Goal: Task Accomplishment & Management: Complete application form

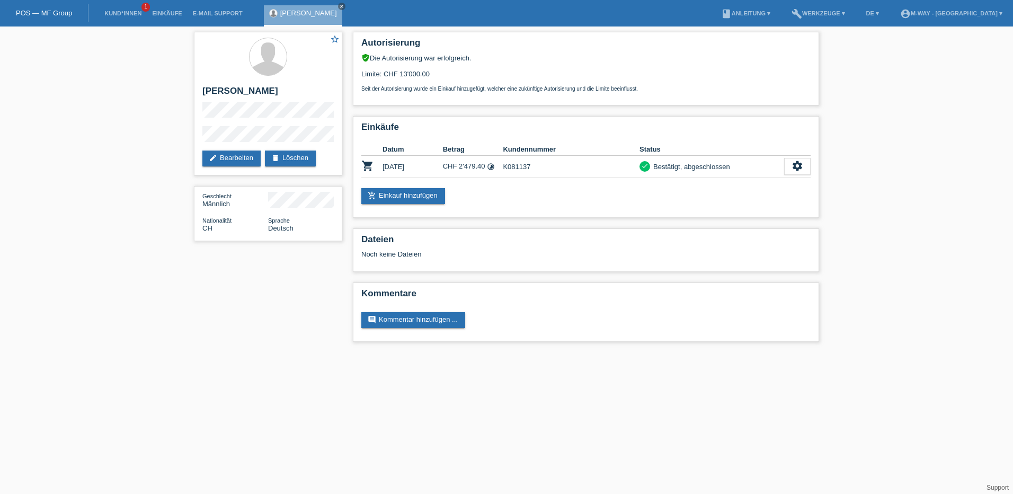
click at [52, 13] on link "POS — MF Group" at bounding box center [44, 13] width 56 height 8
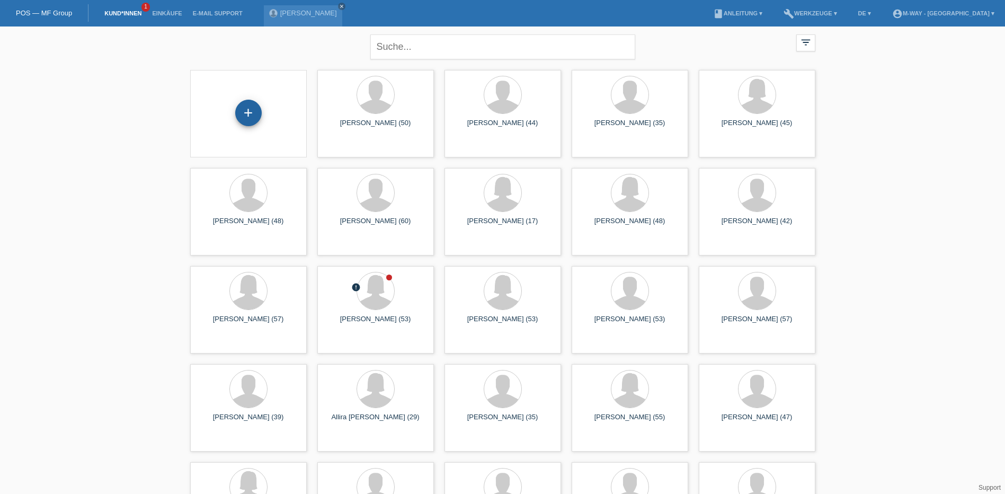
click at [245, 116] on div "+" at bounding box center [248, 113] width 26 height 26
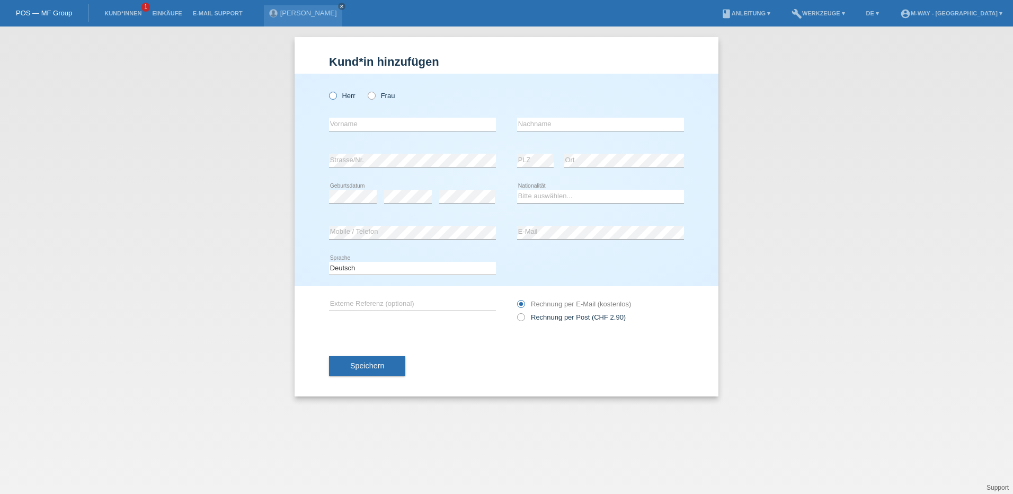
click at [327, 90] on icon at bounding box center [327, 90] width 0 height 0
click at [334, 96] on input "Herr" at bounding box center [332, 95] width 7 height 7
radio input "true"
click at [352, 130] on input "text" at bounding box center [412, 124] width 167 height 13
type input "[PERSON_NAME]"
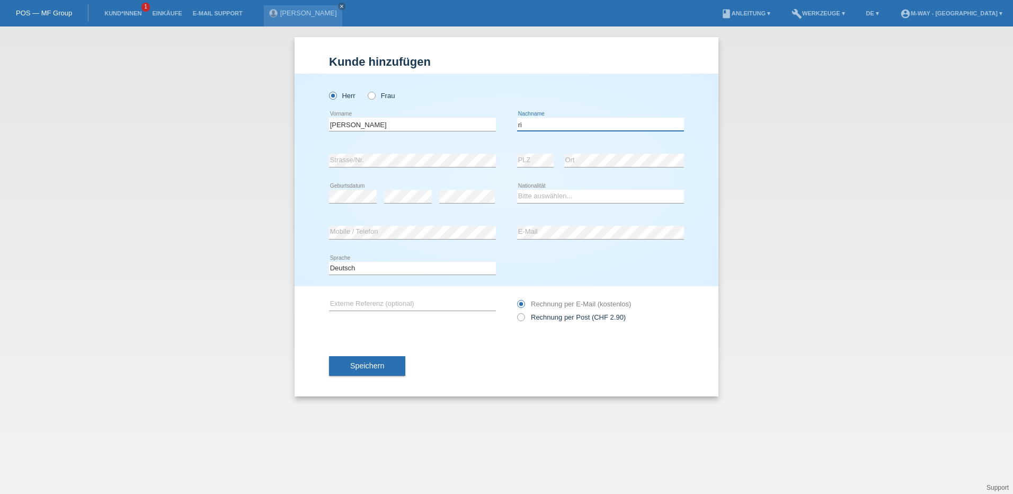
type input "r"
type input "Ristic"
select select "CH"
click at [373, 364] on span "Speichern" at bounding box center [367, 365] width 34 height 8
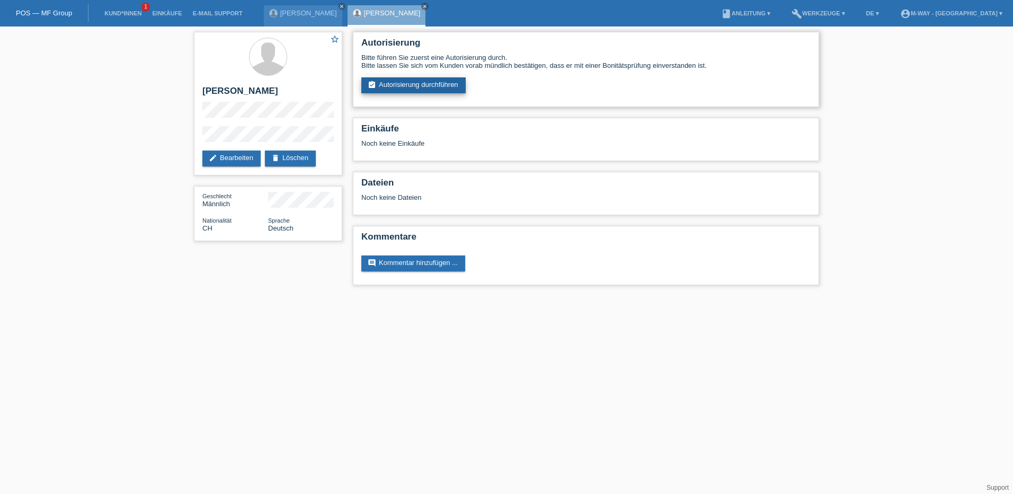
click at [435, 84] on link "assignment_turned_in Autorisierung durchführen" at bounding box center [413, 85] width 104 height 16
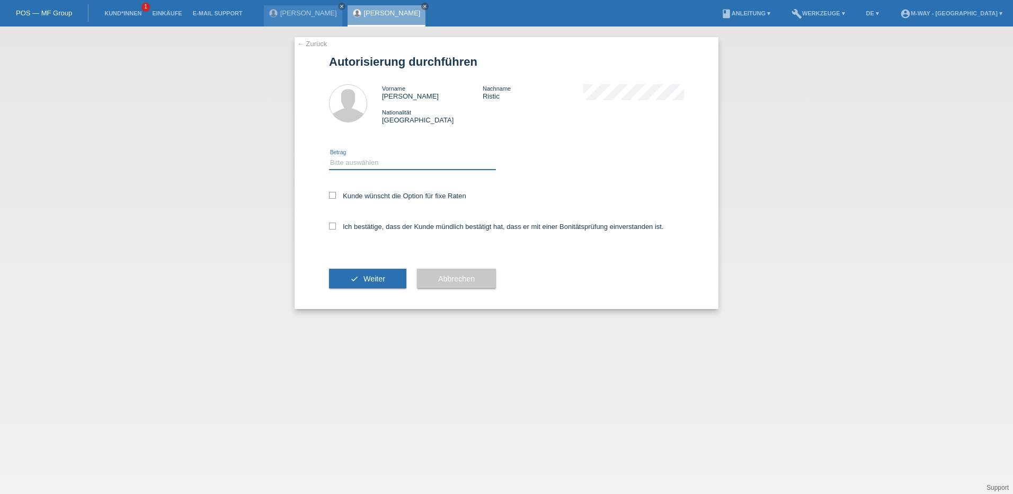
click at [337, 162] on select "Bitte auswählen CHF 1.00 - CHF 499.00 CHF 500.00 - CHF 1'999.00 CHF 2'000.00 - …" at bounding box center [412, 162] width 167 height 13
select select "3"
click at [329, 156] on select "Bitte auswählen CHF 1.00 - CHF 499.00 CHF 500.00 - CHF 1'999.00 CHF 2'000.00 - …" at bounding box center [412, 162] width 167 height 13
click at [332, 193] on icon at bounding box center [332, 195] width 7 height 7
click at [332, 193] on input "Kunde wünscht die Option für fixe Raten" at bounding box center [332, 195] width 7 height 7
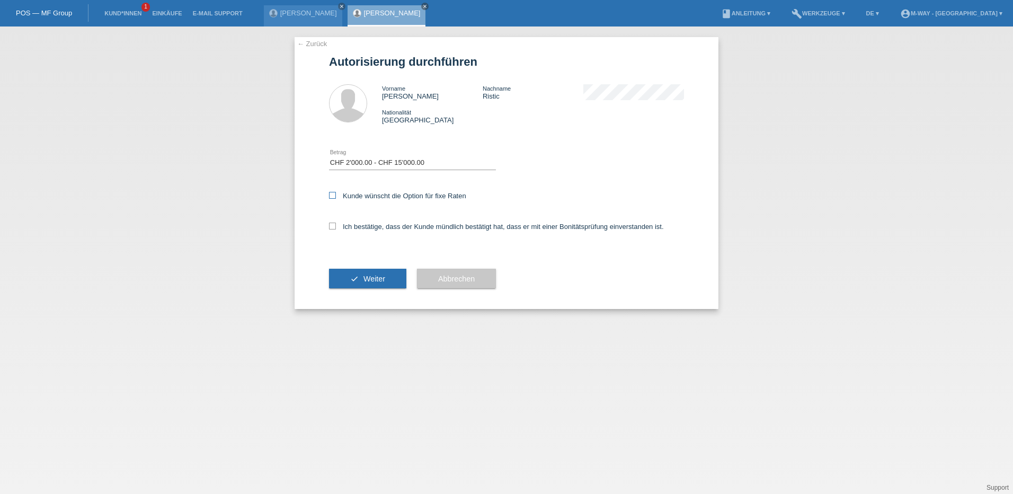
checkbox input "true"
click at [330, 226] on icon at bounding box center [332, 225] width 7 height 7
click at [330, 226] on input "Ich bestätige, dass der Kunde mündlich bestätigt hat, dass er mit einer Bonität…" at bounding box center [332, 225] width 7 height 7
checkbox input "true"
click at [380, 278] on span "Weiter" at bounding box center [374, 278] width 22 height 8
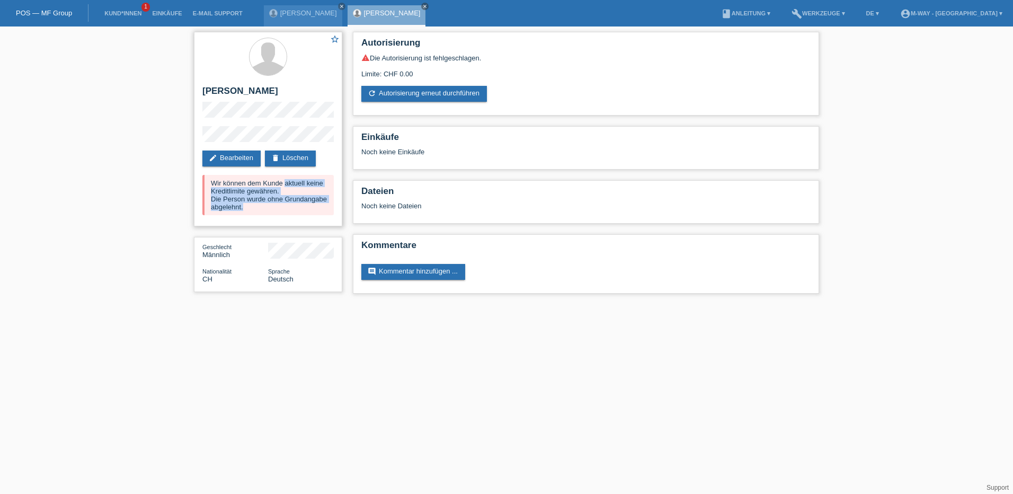
drag, startPoint x: 210, startPoint y: 181, endPoint x: 311, endPoint y: 207, distance: 104.9
click at [311, 207] on div "Wir können dem Kunde aktuell keine Kreditlimite gewähren. Die Person wurde ohne…" at bounding box center [267, 195] width 131 height 40
drag, startPoint x: 311, startPoint y: 207, endPoint x: 244, endPoint y: 158, distance: 83.5
click at [244, 158] on link "edit Bearbeiten" at bounding box center [231, 158] width 58 height 16
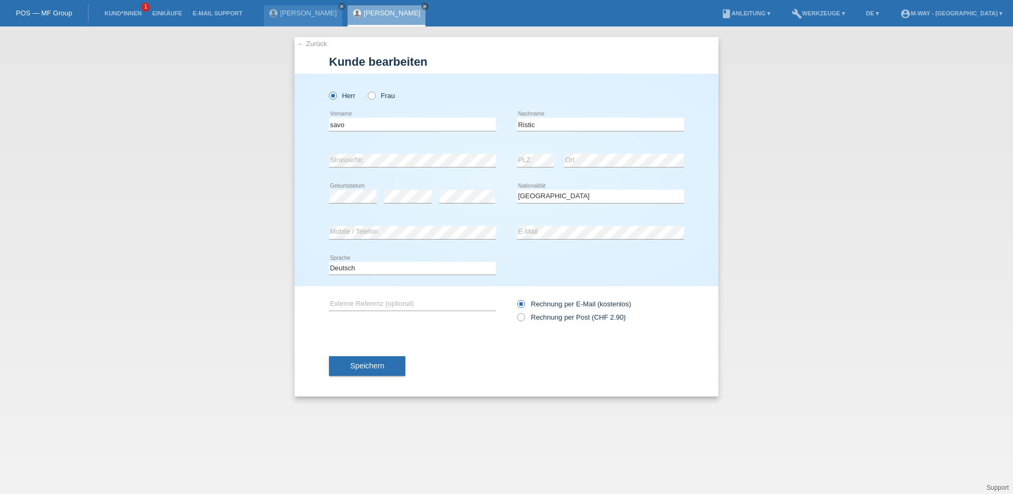
select select "CH"
click at [353, 125] on input "savo" at bounding box center [412, 124] width 167 height 13
click at [330, 122] on input "savo" at bounding box center [412, 124] width 167 height 13
type input "Savo"
click at [366, 367] on span "Speichern" at bounding box center [367, 365] width 34 height 8
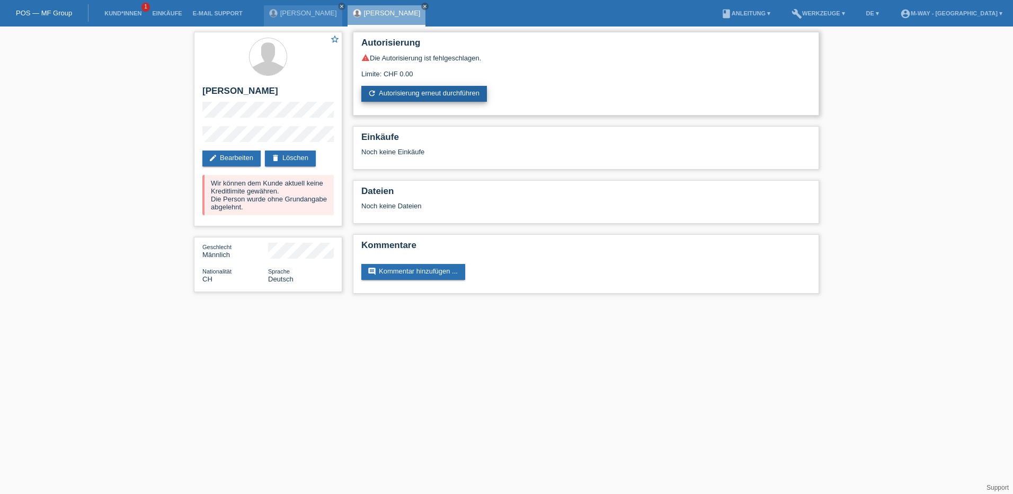
click at [405, 88] on link "refresh Autorisierung erneut durchführen" at bounding box center [424, 94] width 126 height 16
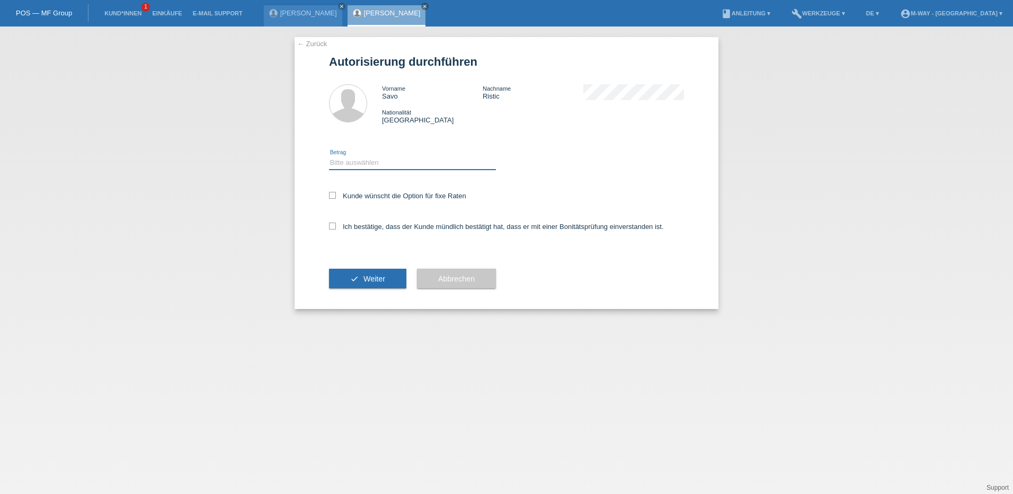
click at [387, 160] on select "Bitte auswählen CHF 1.00 - CHF 499.00 CHF 500.00 - CHF 1'999.00 CHF 2'000.00 - …" at bounding box center [412, 162] width 167 height 13
select select "3"
click at [329, 156] on select "Bitte auswählen CHF 1.00 - CHF 499.00 CHF 500.00 - CHF 1'999.00 CHF 2'000.00 - …" at bounding box center [412, 162] width 167 height 13
click at [333, 196] on icon at bounding box center [332, 195] width 7 height 7
click at [333, 196] on input "Kunde wünscht die Option für fixe Raten" at bounding box center [332, 195] width 7 height 7
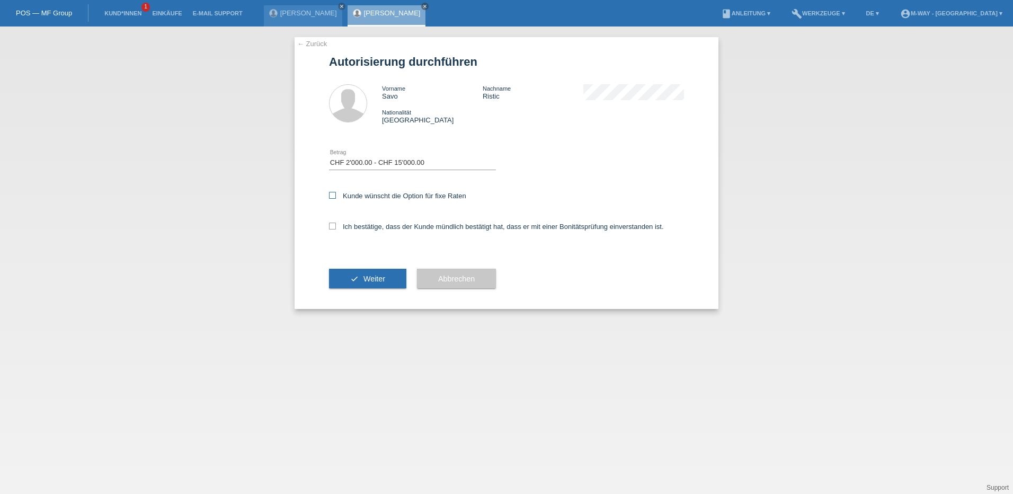
checkbox input "true"
click at [334, 226] on icon at bounding box center [332, 225] width 7 height 7
click at [334, 226] on input "Ich bestätige, dass der Kunde mündlich bestätigt hat, dass er mit einer Bonität…" at bounding box center [332, 225] width 7 height 7
checkbox input "true"
click at [365, 280] on span "Weiter" at bounding box center [374, 278] width 22 height 8
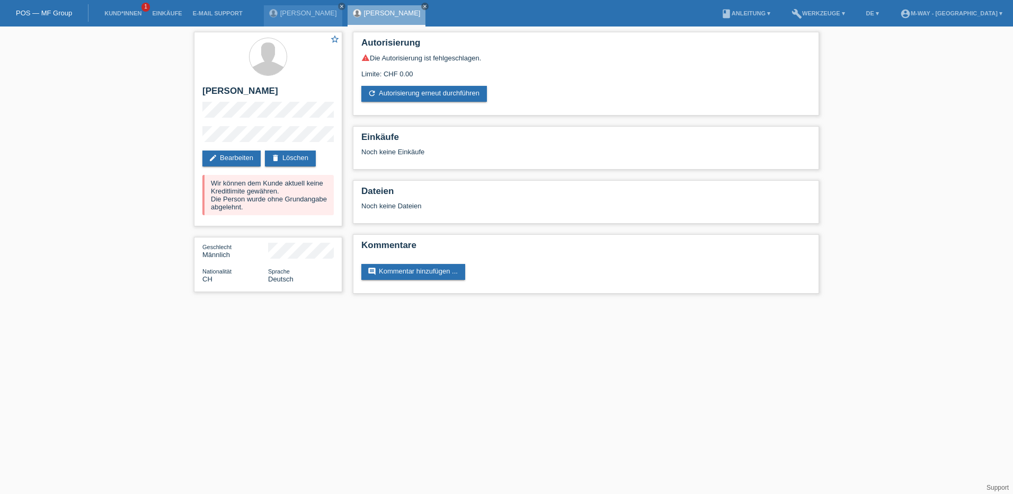
click at [53, 15] on link "POS — MF Group" at bounding box center [44, 13] width 56 height 8
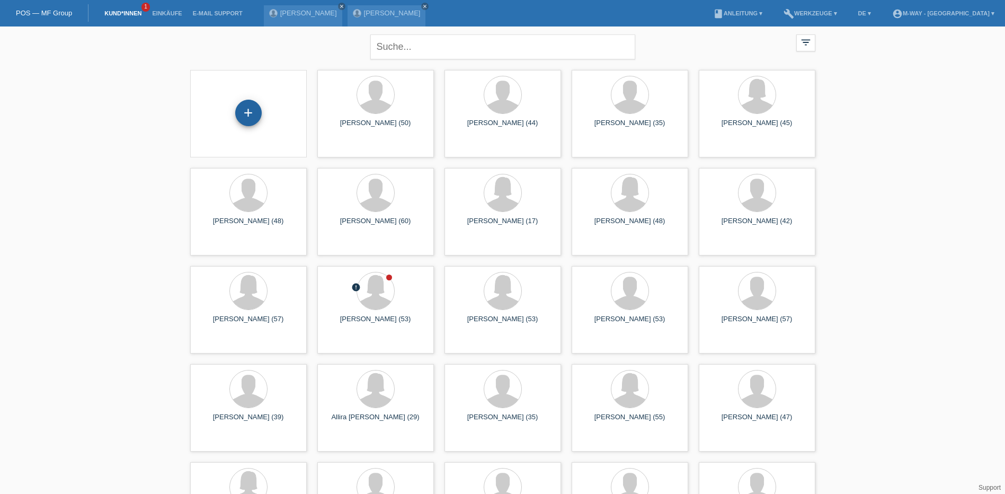
click at [253, 114] on div "+" at bounding box center [248, 113] width 26 height 26
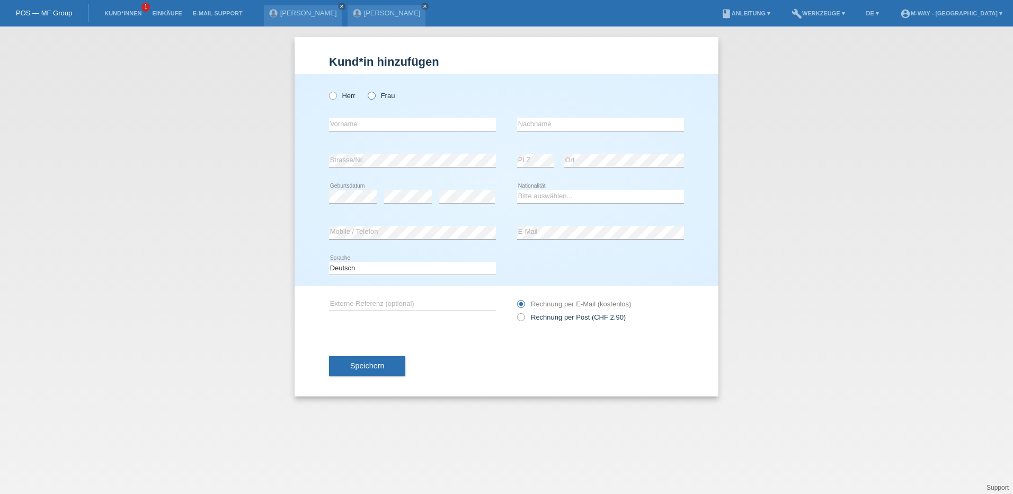
click at [375, 94] on label "Frau" at bounding box center [381, 96] width 27 height 8
click at [374, 94] on input "Frau" at bounding box center [371, 95] width 7 height 7
radio input "true"
click at [386, 120] on input "text" at bounding box center [412, 124] width 167 height 13
type input "R"
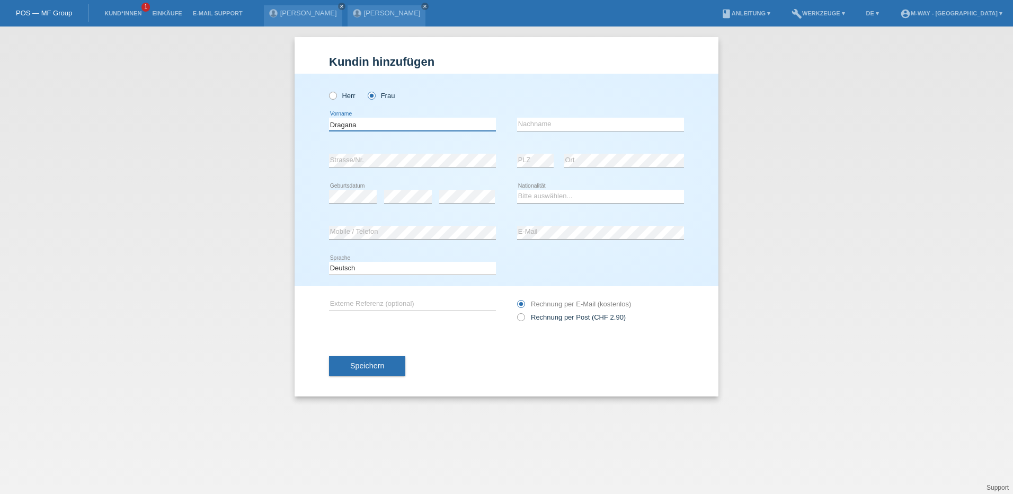
type input "Dragana"
type input "Ristic"
select select "CH"
click at [369, 371] on button "Speichern" at bounding box center [367, 366] width 76 height 20
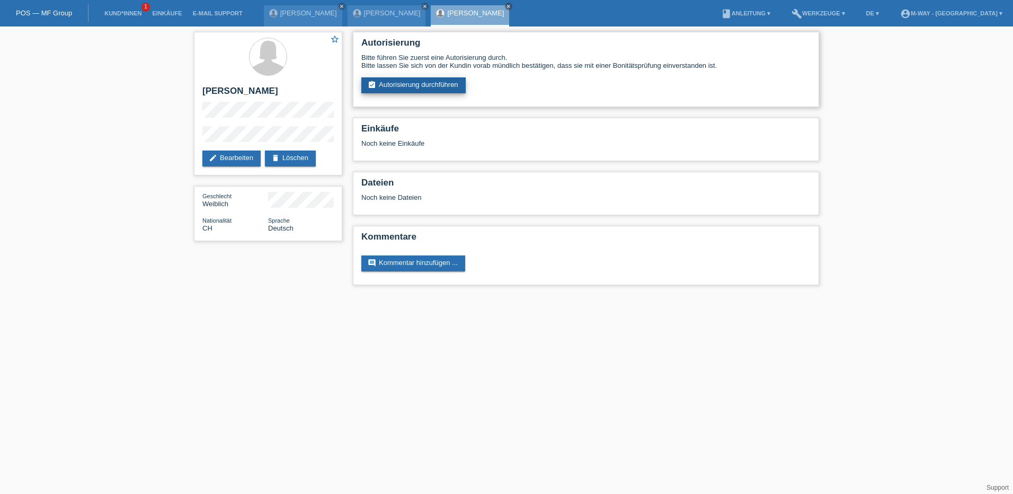
click at [440, 87] on link "assignment_turned_in Autorisierung durchführen" at bounding box center [413, 85] width 104 height 16
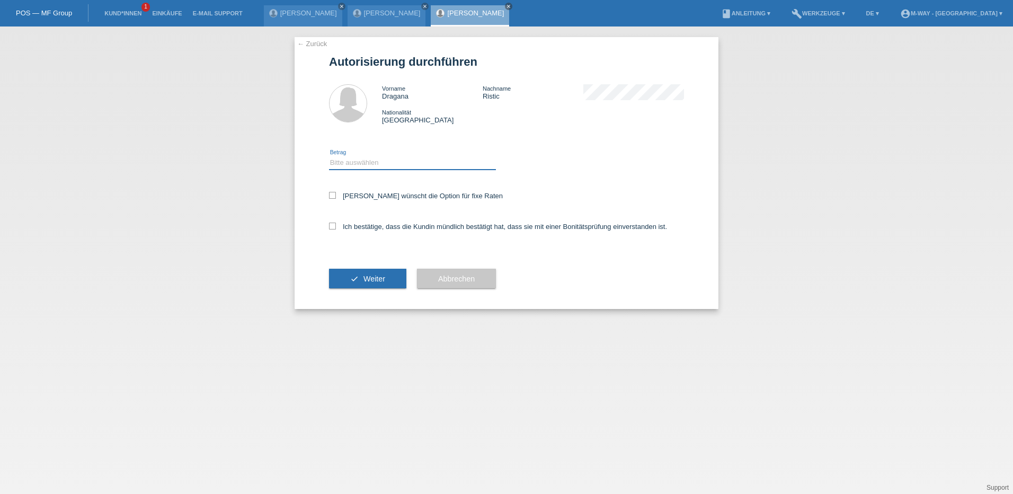
click at [357, 159] on select "Bitte auswählen CHF 1.00 - CHF 499.00 CHF 500.00 - CHF 1'999.00 CHF 2'000.00 - …" at bounding box center [412, 162] width 167 height 13
select select "3"
click at [329, 156] on select "Bitte auswählen CHF 1.00 - CHF 499.00 CHF 500.00 - CHF 1'999.00 CHF 2'000.00 - …" at bounding box center [412, 162] width 167 height 13
click at [329, 196] on icon at bounding box center [332, 195] width 7 height 7
click at [329, 196] on input "[PERSON_NAME] wünscht die Option für fixe Raten" at bounding box center [332, 195] width 7 height 7
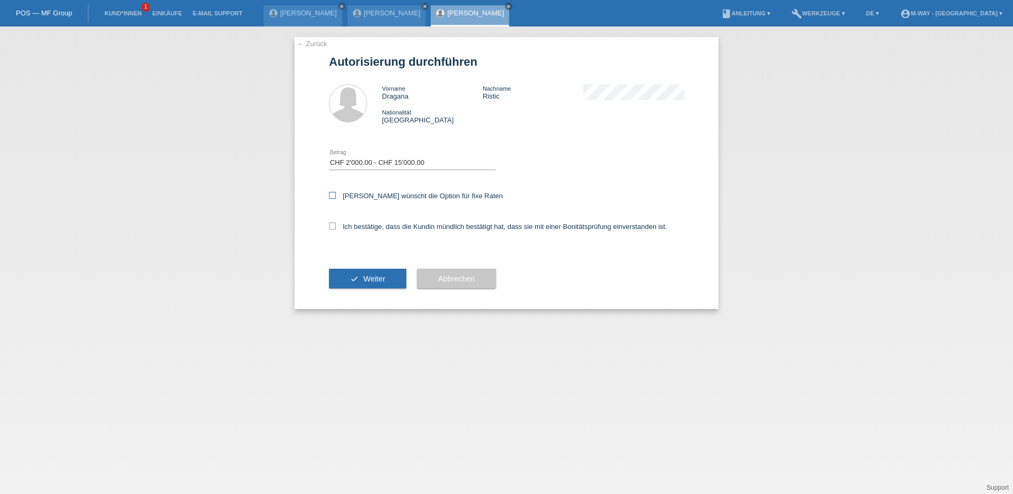
checkbox input "true"
click at [331, 225] on icon at bounding box center [332, 225] width 7 height 7
click at [331, 225] on input "Ich bestätige, dass die Kundin mündlich bestätigt hat, dass sie mit einer Bonit…" at bounding box center [332, 225] width 7 height 7
checkbox input "true"
click at [354, 275] on button "check Weiter" at bounding box center [367, 279] width 77 height 20
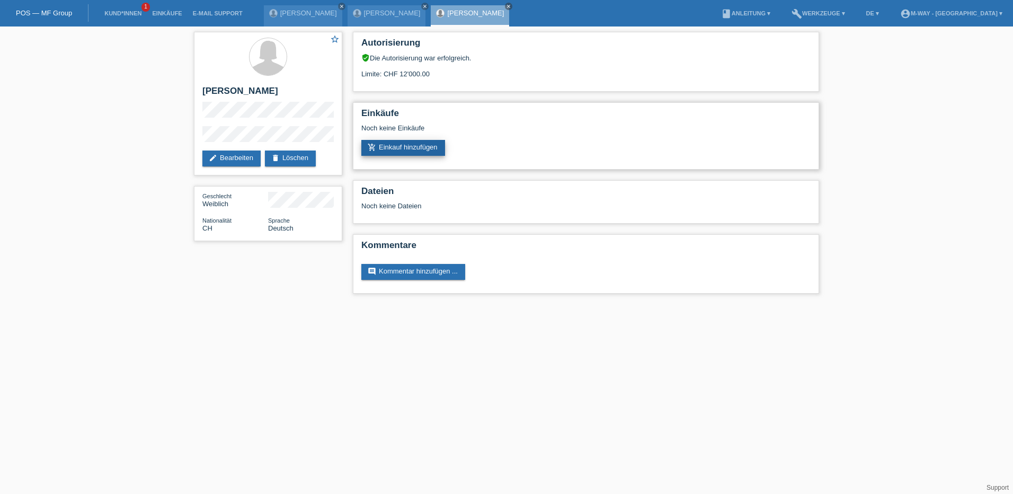
click at [408, 148] on link "add_shopping_cart Einkauf hinzufügen" at bounding box center [403, 148] width 84 height 16
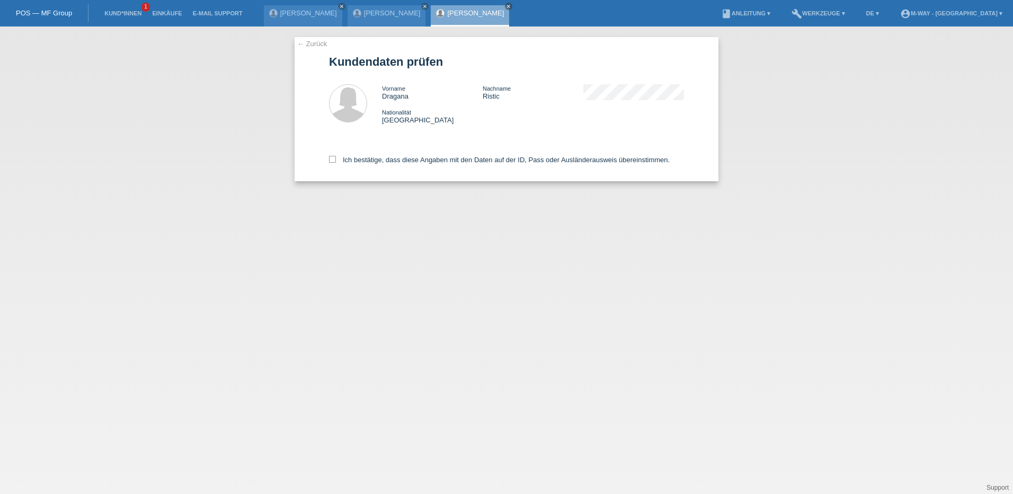
click at [333, 154] on div "Ich bestätige, dass diese Angaben mit den Daten auf der ID, Pass oder Ausländer…" at bounding box center [506, 158] width 355 height 47
click at [330, 164] on label "Ich bestätige, dass diese Angaben mit den Daten auf der ID, Pass oder Ausländer…" at bounding box center [499, 160] width 341 height 8
click at [330, 163] on input "Ich bestätige, dass diese Angaben mit den Daten auf der ID, Pass oder Ausländer…" at bounding box center [332, 159] width 7 height 7
checkbox input "true"
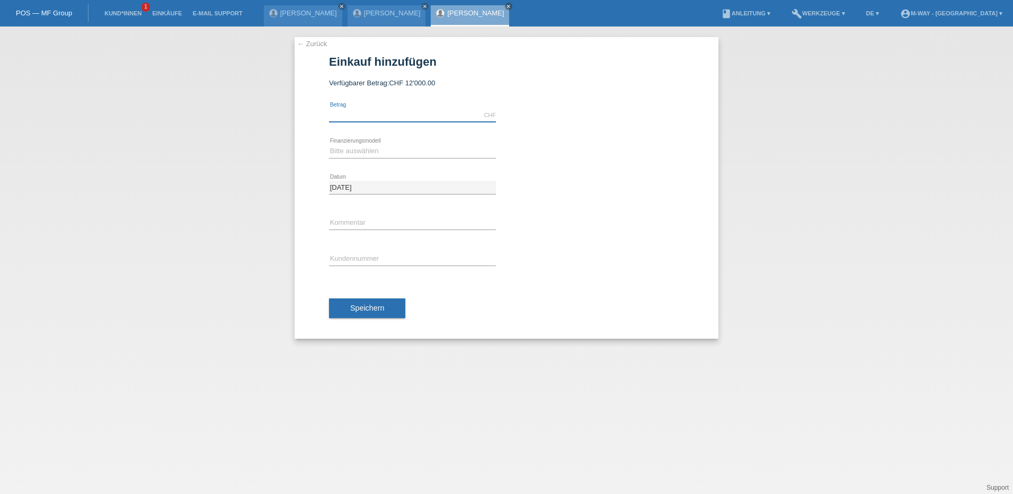
click at [403, 115] on input "text" at bounding box center [412, 115] width 167 height 13
type input "4200.00"
click at [371, 153] on select "Bitte auswählen Fixe Raten Kauf auf Rechnung mit Teilzahlungsoption" at bounding box center [412, 151] width 167 height 13
select select "77"
click at [329, 145] on select "Bitte auswählen Fixe Raten Kauf auf Rechnung mit Teilzahlungsoption" at bounding box center [412, 151] width 167 height 13
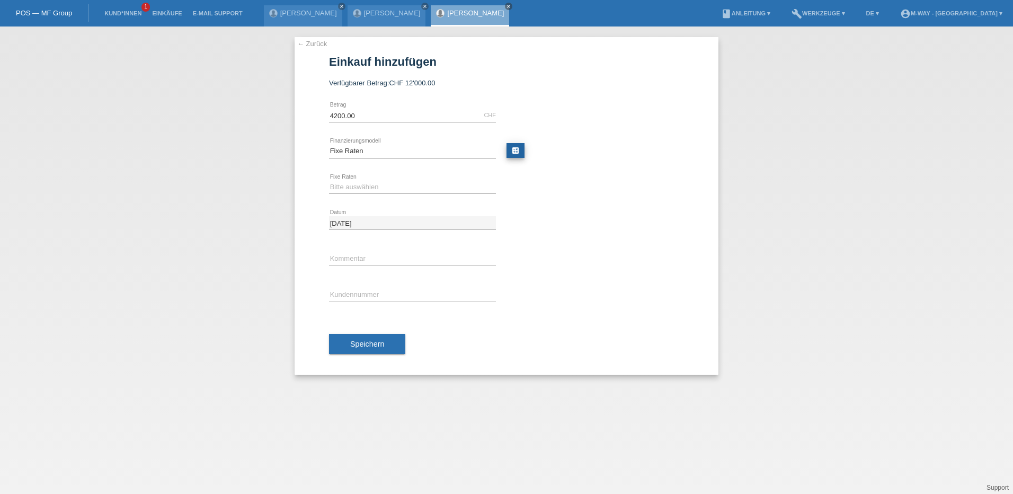
click at [510, 151] on link "calculate" at bounding box center [515, 150] width 18 height 15
type input "4200.00"
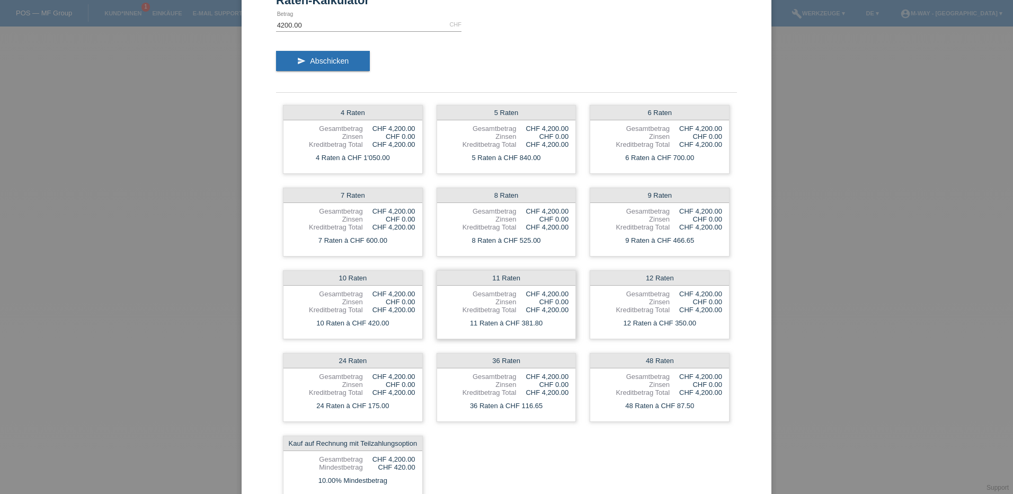
scroll to position [74, 0]
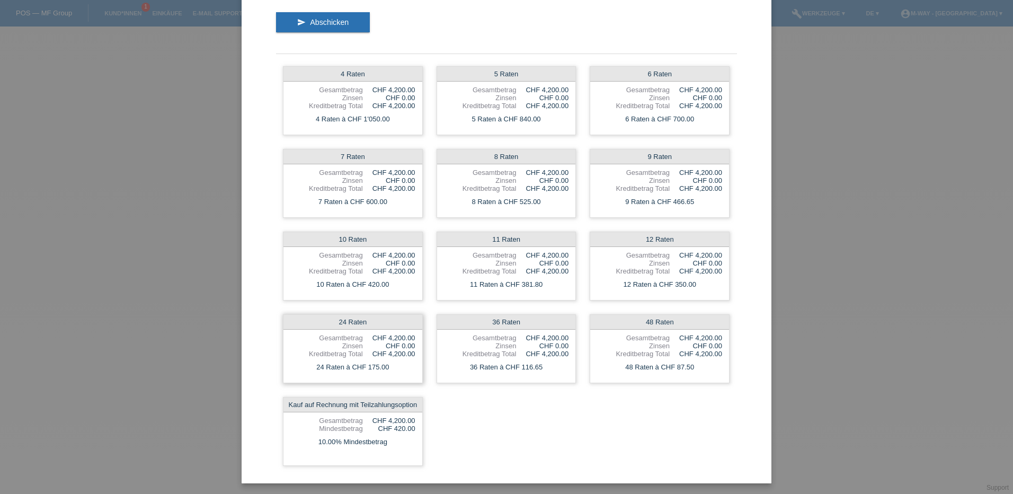
drag, startPoint x: 366, startPoint y: 368, endPoint x: 383, endPoint y: 367, distance: 17.0
click at [383, 367] on div "24 Raten à CHF 175.00" at bounding box center [352, 367] width 139 height 14
drag, startPoint x: 517, startPoint y: 368, endPoint x: 524, endPoint y: 364, distance: 8.1
click at [524, 364] on div "36 Raten à CHF 116.65" at bounding box center [506, 367] width 139 height 14
drag, startPoint x: 516, startPoint y: 367, endPoint x: 541, endPoint y: 366, distance: 24.4
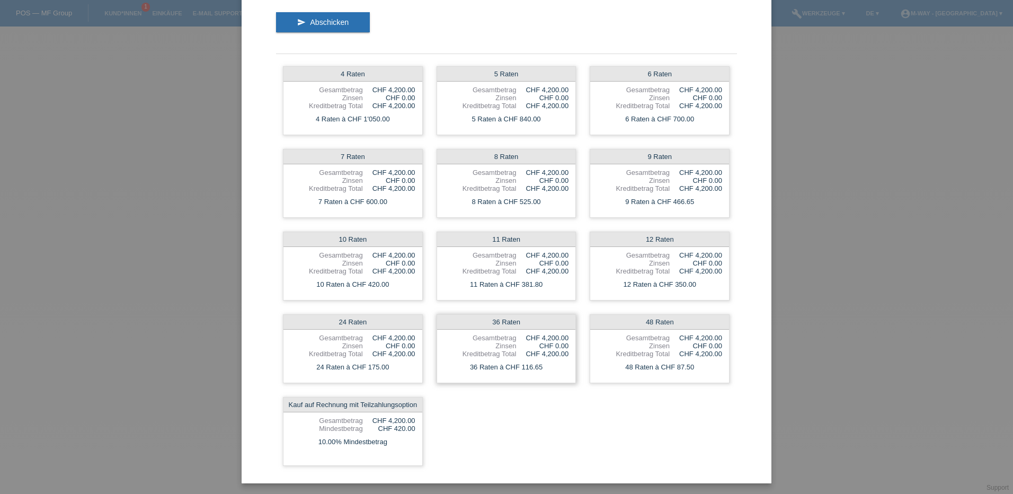
click at [541, 366] on div "36 Raten à CHF 116.65" at bounding box center [506, 367] width 139 height 14
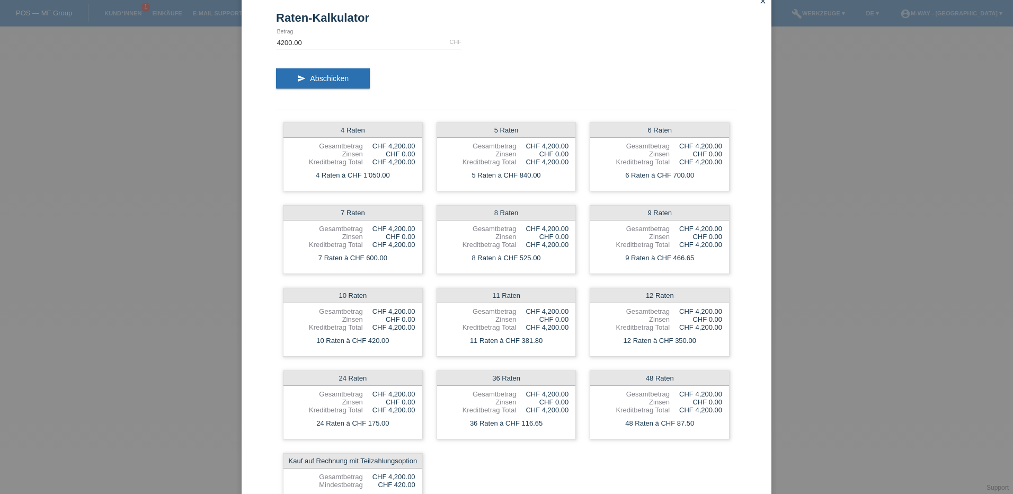
scroll to position [0, 0]
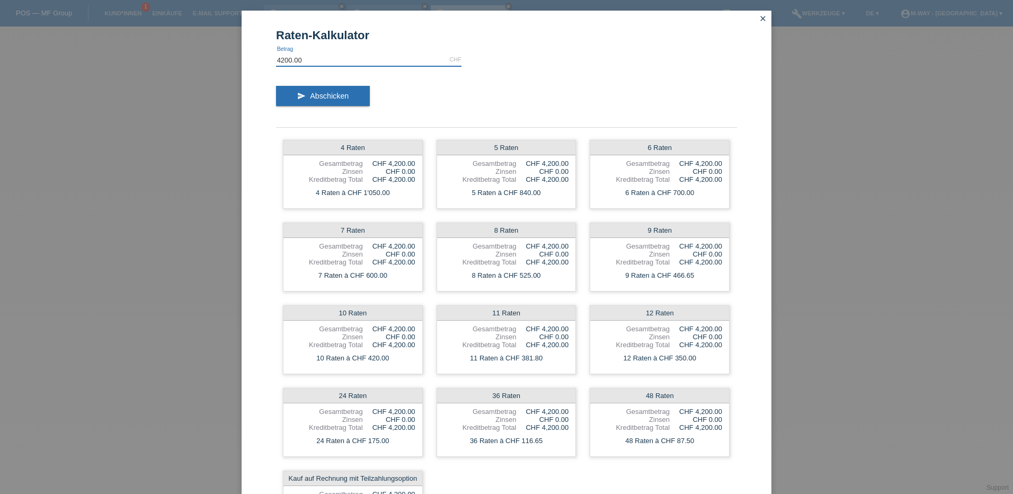
click at [281, 59] on input "4200.00" at bounding box center [368, 59] width 185 height 13
click at [761, 18] on icon "close" at bounding box center [762, 18] width 8 height 8
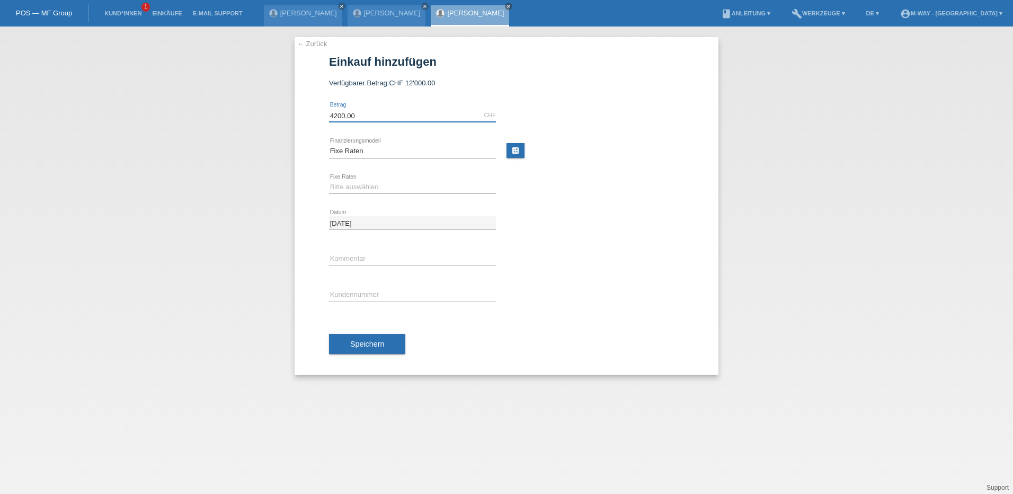
click at [336, 115] on input "4200.00" at bounding box center [412, 115] width 167 height 13
type input "3400.00"
click at [512, 155] on link "calculate" at bounding box center [515, 150] width 18 height 15
type input "3400.00"
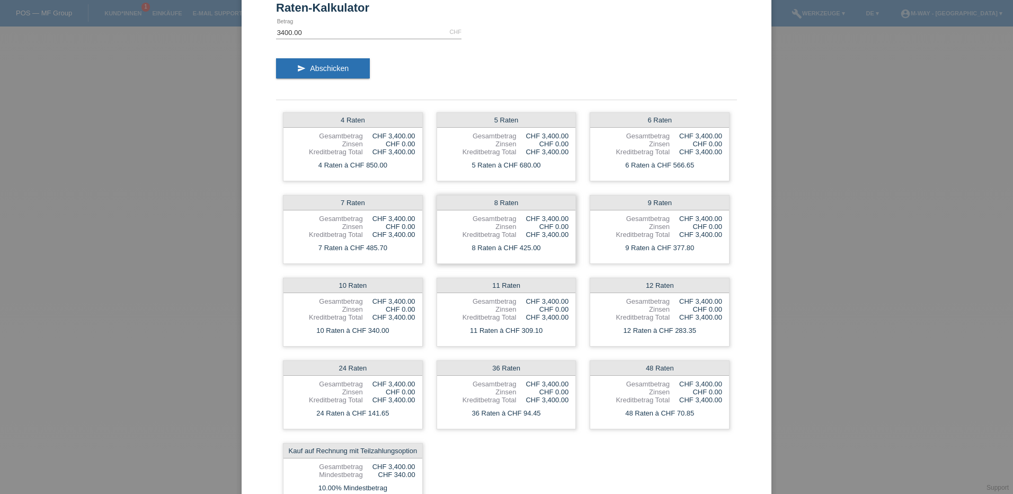
scroll to position [53, 0]
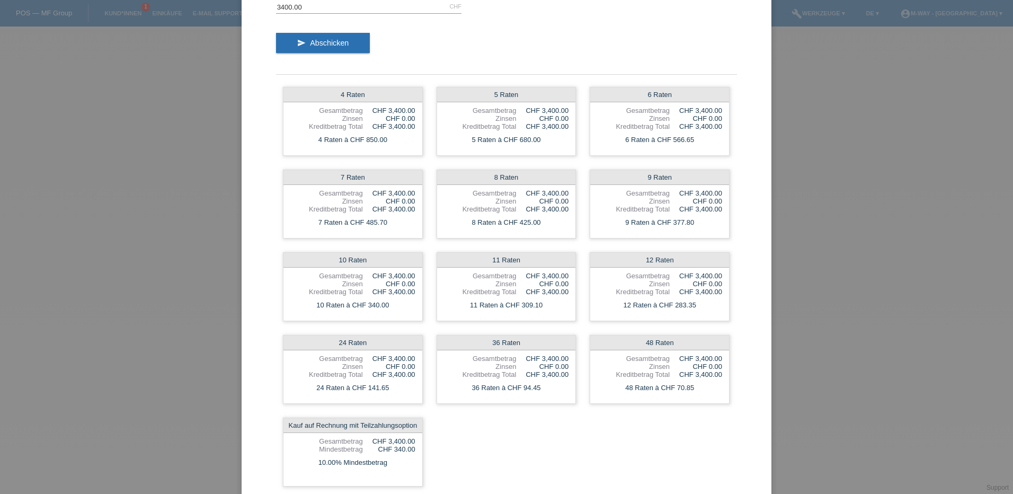
click at [167, 127] on div "Raten-Kalkulator 3400.00 CHF error Betrag send Abschicken 4 Raten Gesamtbetrag …" at bounding box center [506, 247] width 1013 height 494
click at [221, 124] on div "Raten-Kalkulator 3400.00 CHF error Betrag send Abschicken 4 Raten Gesamtbetrag …" at bounding box center [506, 247] width 1013 height 494
click at [496, 346] on div "36 Raten" at bounding box center [506, 342] width 139 height 15
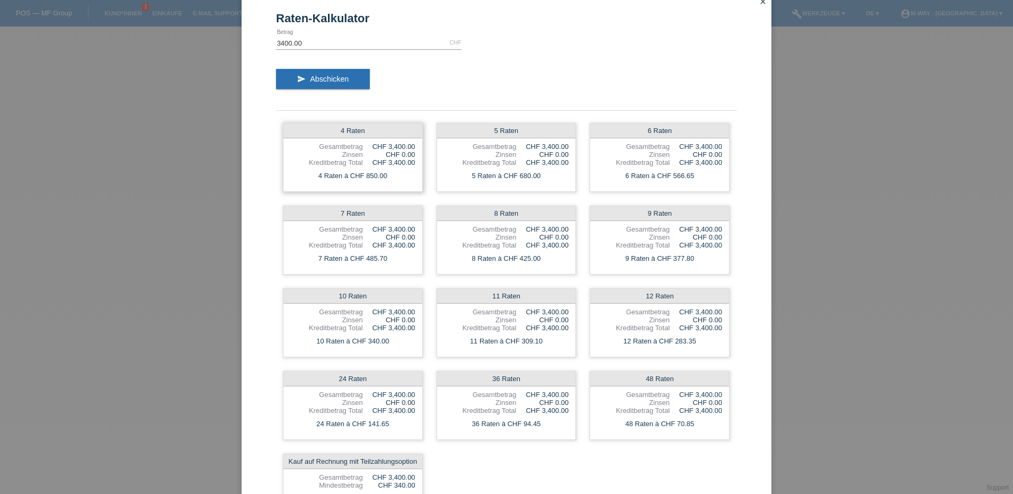
scroll to position [0, 0]
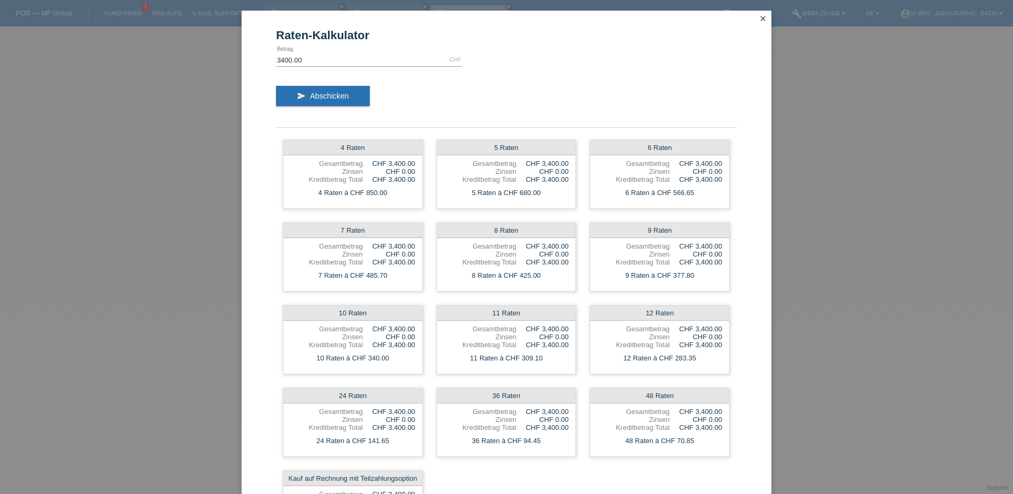
click at [758, 19] on icon "close" at bounding box center [762, 18] width 8 height 8
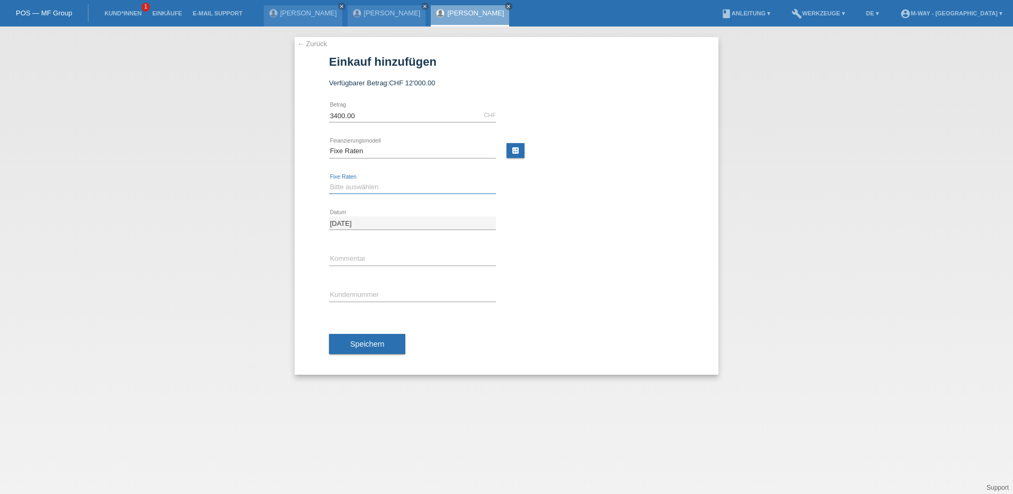
click at [369, 183] on select "Bitte auswählen 4 Raten 5 Raten 6 Raten 7 Raten 8 Raten 9 Raten 10 Raten 11 Rat…" at bounding box center [412, 187] width 167 height 13
select select "203"
click at [329, 181] on select "Bitte auswählen 4 Raten 5 Raten 6 Raten 7 Raten 8 Raten 9 Raten 10 Raten 11 Rat…" at bounding box center [412, 187] width 167 height 13
click at [346, 257] on input "text" at bounding box center [412, 258] width 167 height 13
type input "Bitte ausnahmenweise 36Mo."
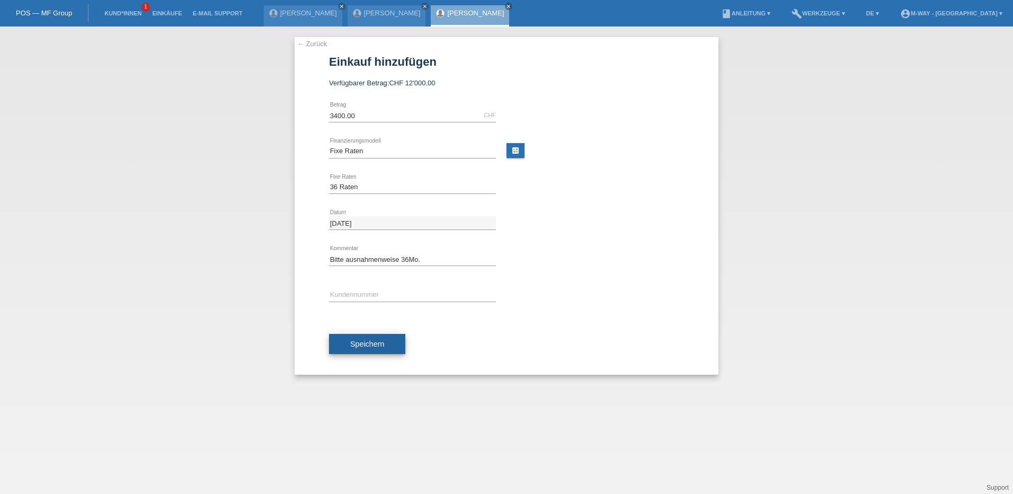
click at [356, 340] on span "Speichern" at bounding box center [367, 343] width 34 height 8
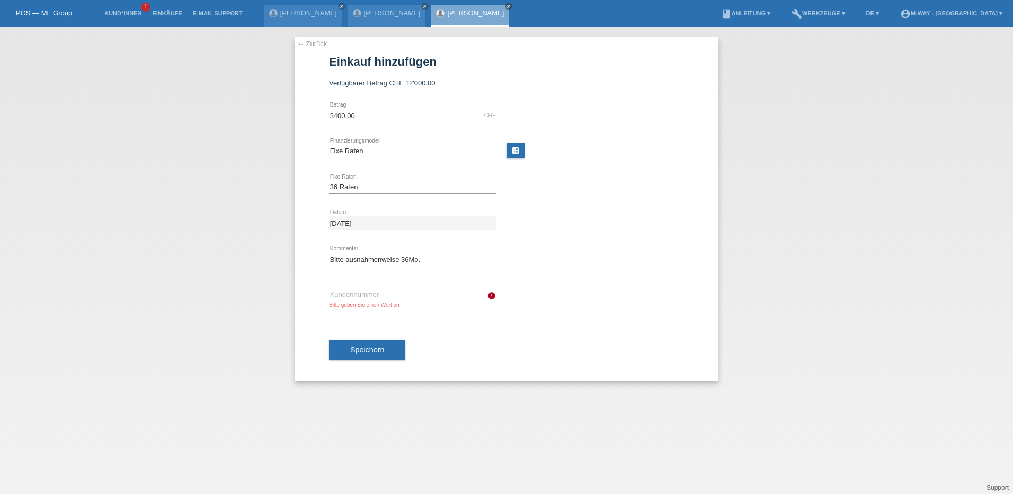
click at [317, 42] on link "← Zurück" at bounding box center [312, 44] width 30 height 8
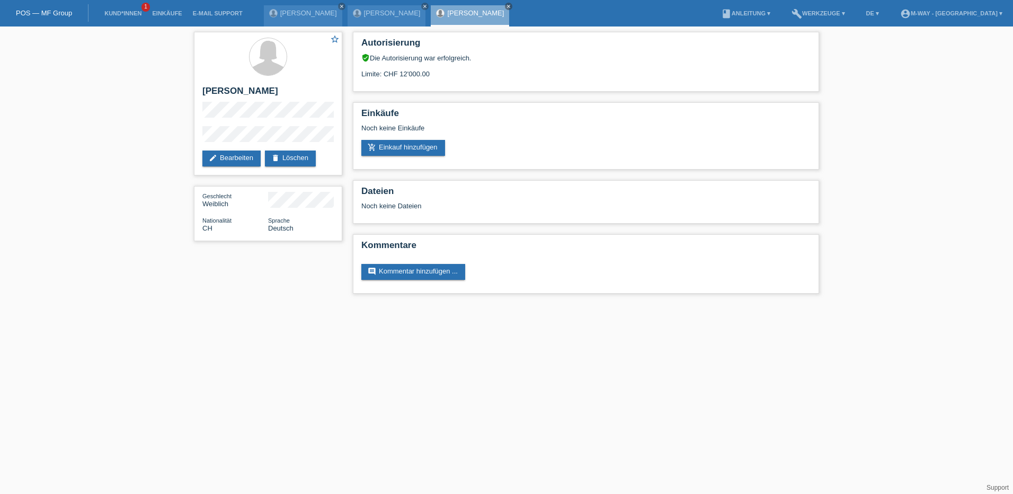
drag, startPoint x: 126, startPoint y: 126, endPoint x: 118, endPoint y: 87, distance: 39.5
click at [118, 87] on div "star_border [PERSON_NAME] edit Bearbeiten delete Löschen Geschlecht Weiblich Na…" at bounding box center [506, 165] width 1013 height 278
click at [117, 90] on div "star_border [PERSON_NAME] edit Bearbeiten delete Löschen Geschlecht Weiblich Na…" at bounding box center [506, 165] width 1013 height 278
click at [386, 145] on link "add_shopping_cart Einkauf hinzufügen" at bounding box center [403, 148] width 84 height 16
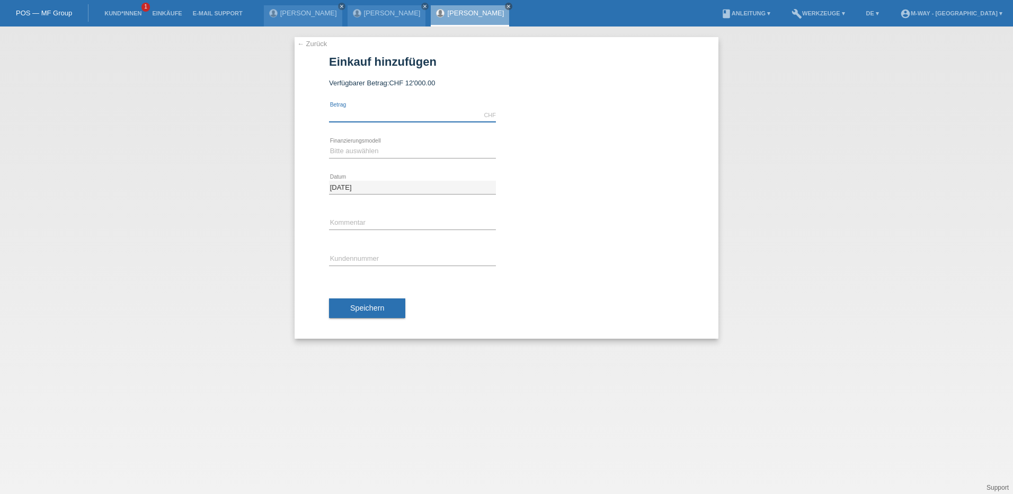
click at [354, 115] on input "text" at bounding box center [412, 115] width 167 height 13
type input "3578.40"
click at [351, 151] on select "Bitte auswählen Fixe Raten Kauf auf Rechnung mit Teilzahlungsoption" at bounding box center [412, 151] width 167 height 13
select select "77"
click at [329, 145] on select "Bitte auswählen Fixe Raten Kauf auf Rechnung mit Teilzahlungsoption" at bounding box center [412, 151] width 167 height 13
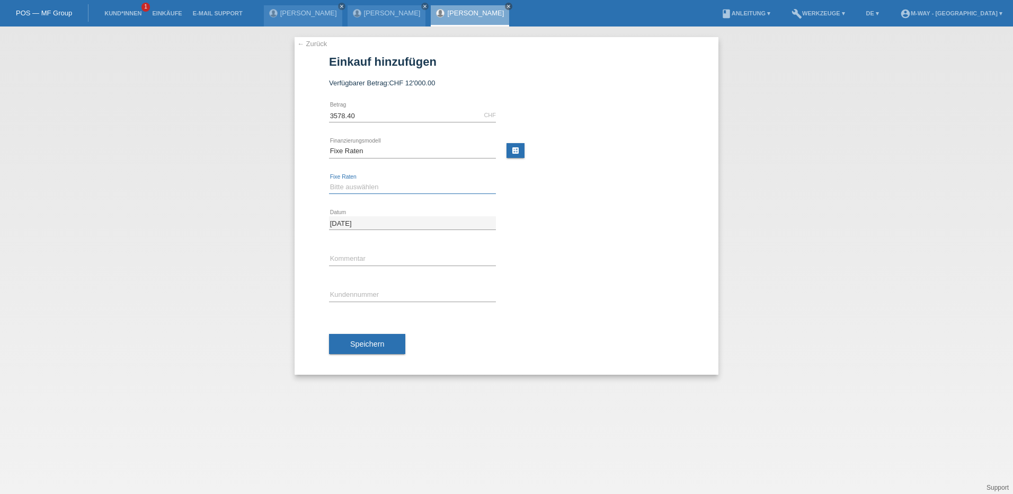
click at [352, 188] on select "Bitte auswählen 4 Raten 5 Raten 6 Raten 7 Raten 8 Raten 9 Raten 10 Raten 11 Rat…" at bounding box center [412, 187] width 167 height 13
select select "203"
click at [329, 181] on select "Bitte auswählen 4 Raten 5 Raten 6 Raten 7 Raten 8 Raten 9 Raten 10 Raten 11 Rat…" at bounding box center [412, 187] width 167 height 13
click at [345, 260] on input "text" at bounding box center [412, 258] width 167 height 13
type input "Ausnahme 36Mo"
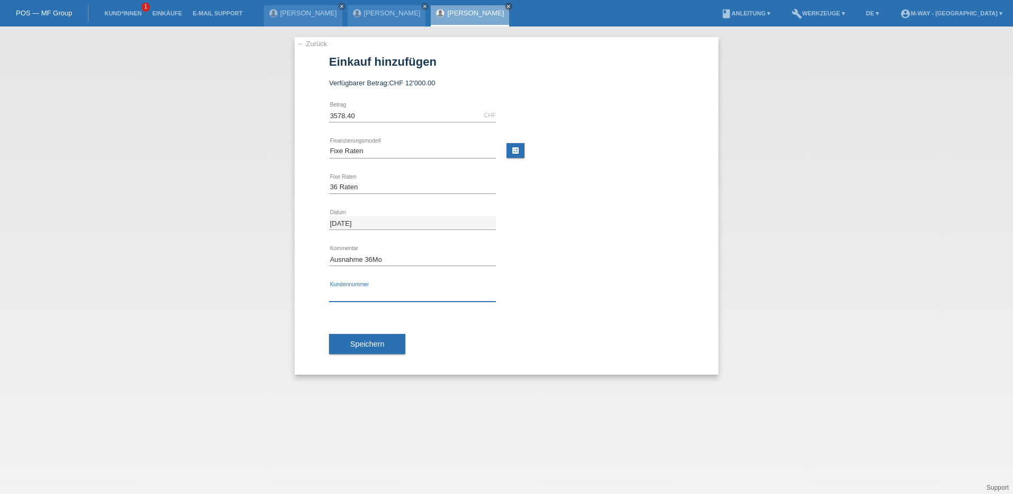
click at [356, 298] on input "text" at bounding box center [412, 294] width 167 height 13
type input "K293484"
click at [366, 340] on span "Speichern" at bounding box center [367, 343] width 34 height 8
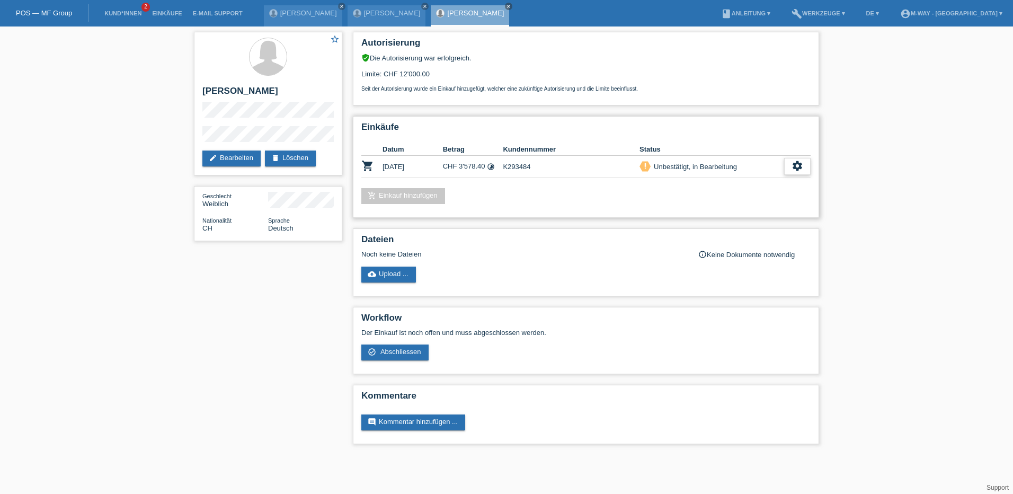
click at [793, 164] on icon "settings" at bounding box center [797, 166] width 12 height 12
click at [731, 217] on span "Abschliessen" at bounding box center [712, 214] width 44 height 13
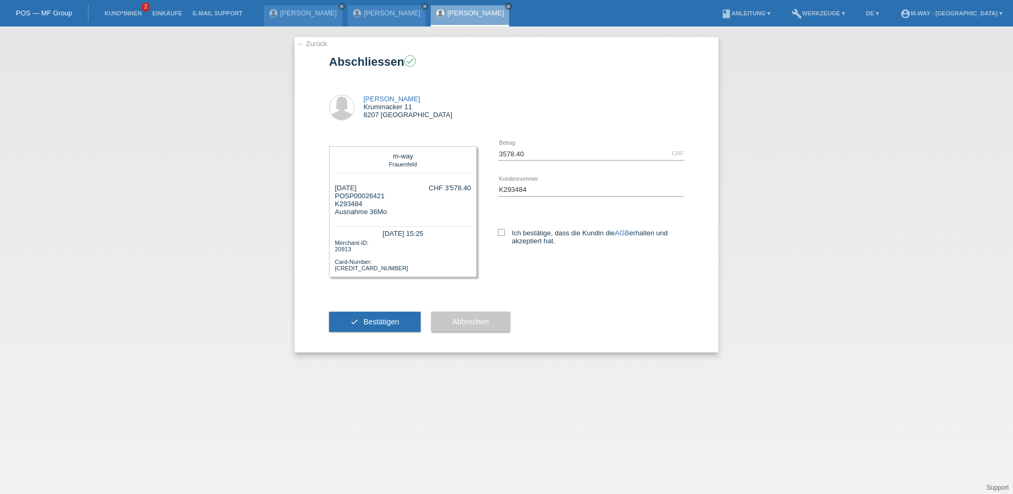
click at [500, 228] on div "Ich bestätige, dass die Kundin die AGB erhalten und akzeptiert hat." at bounding box center [591, 235] width 186 height 55
click at [503, 233] on icon at bounding box center [501, 232] width 7 height 7
click at [503, 233] on input "Ich bestätige, dass die Kundin die AGB erhalten und akzeptiert hat." at bounding box center [501, 232] width 7 height 7
checkbox input "true"
click at [380, 324] on span "Bestätigen" at bounding box center [381, 321] width 36 height 8
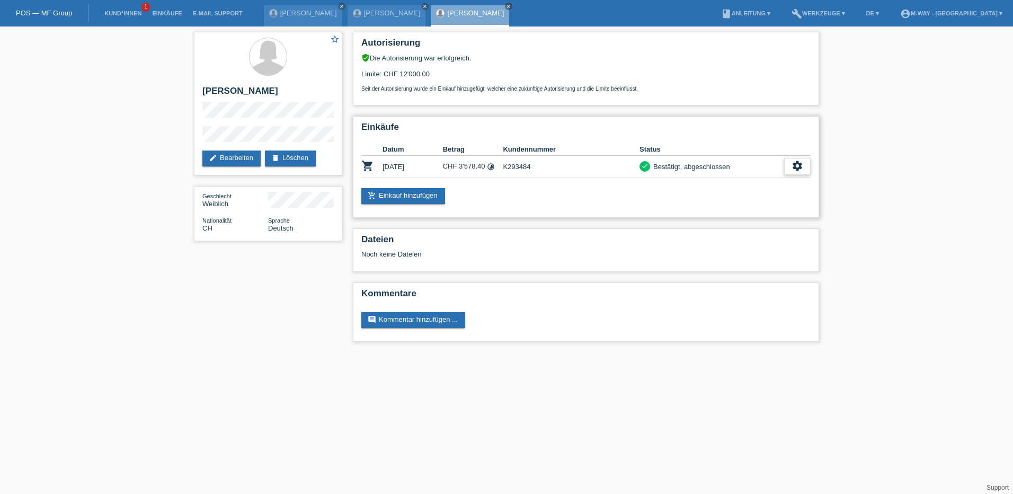
click at [793, 166] on icon "settings" at bounding box center [797, 166] width 12 height 12
click at [766, 182] on div "fullscreen Anzeigen" at bounding box center [758, 183] width 104 height 16
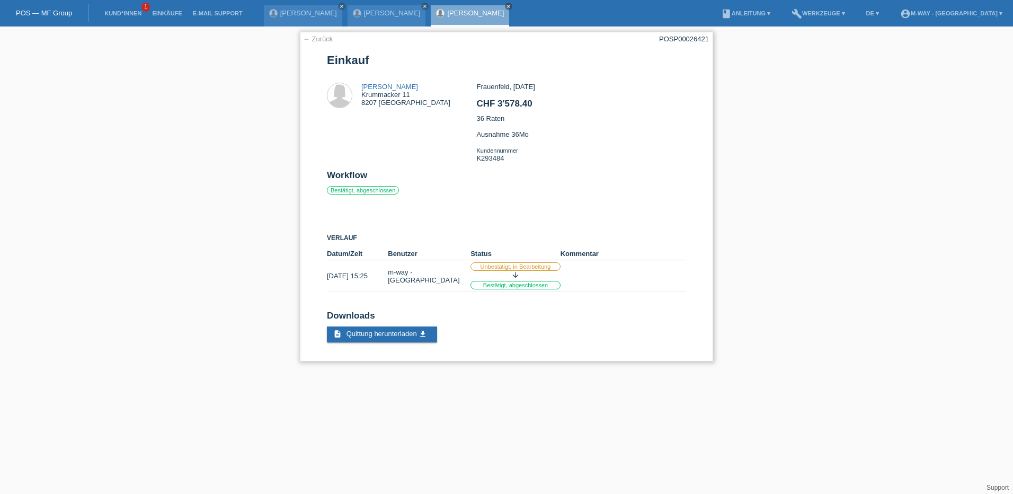
click at [550, 145] on div "Frauenfeld, [DATE] CHF 3'578.40 36 Raten Ausnahme 36Mo Kundennummer K293484" at bounding box center [580, 126] width 209 height 87
click at [506, 6] on icon "close" at bounding box center [508, 6] width 5 height 5
drag, startPoint x: 697, startPoint y: 139, endPoint x: 210, endPoint y: 148, distance: 487.9
click at [210, 148] on div "← Zurück POSP00026421 Einkauf [PERSON_NAME] [STREET_ADDRESS] CHF 3'578.40" at bounding box center [506, 198] width 1013 height 345
